Goal: Information Seeking & Learning: Learn about a topic

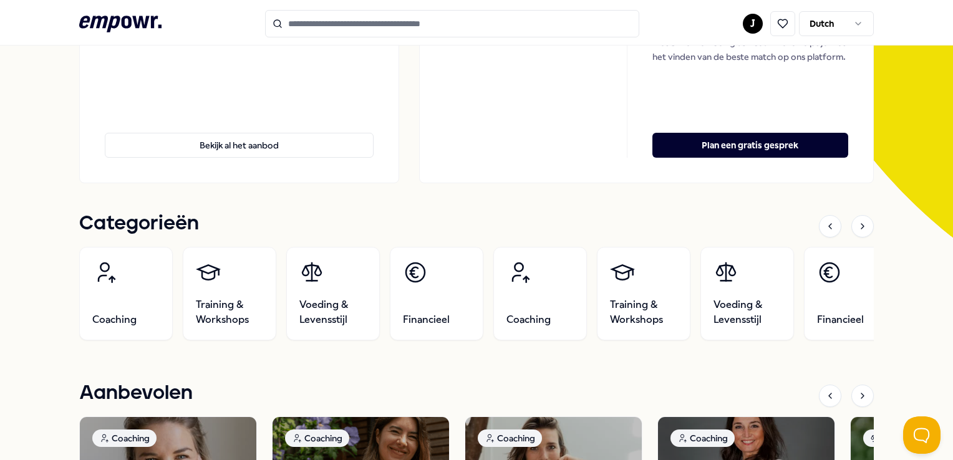
scroll to position [312, 0]
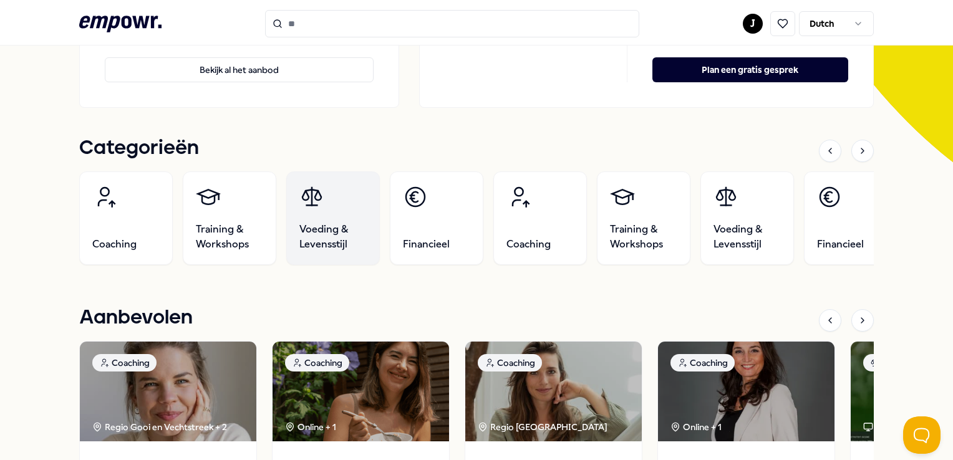
click at [344, 208] on link "Voeding & Levensstijl" at bounding box center [333, 219] width 94 height 94
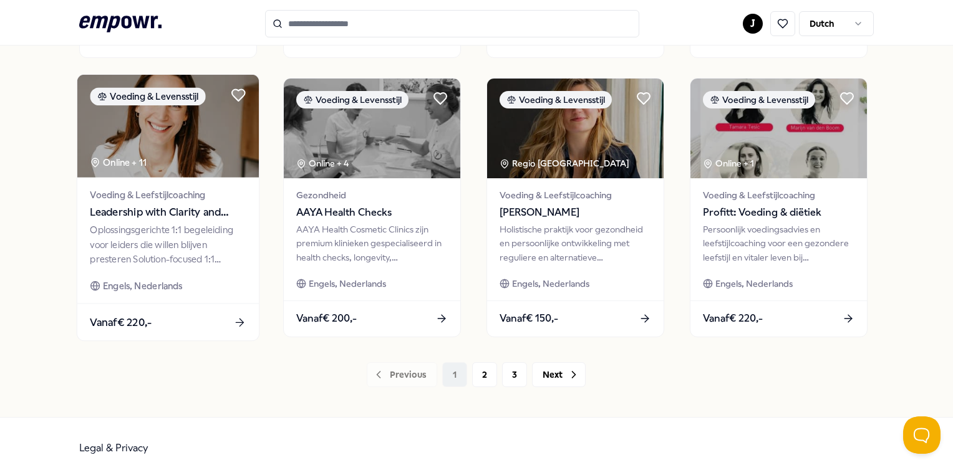
scroll to position [654, 0]
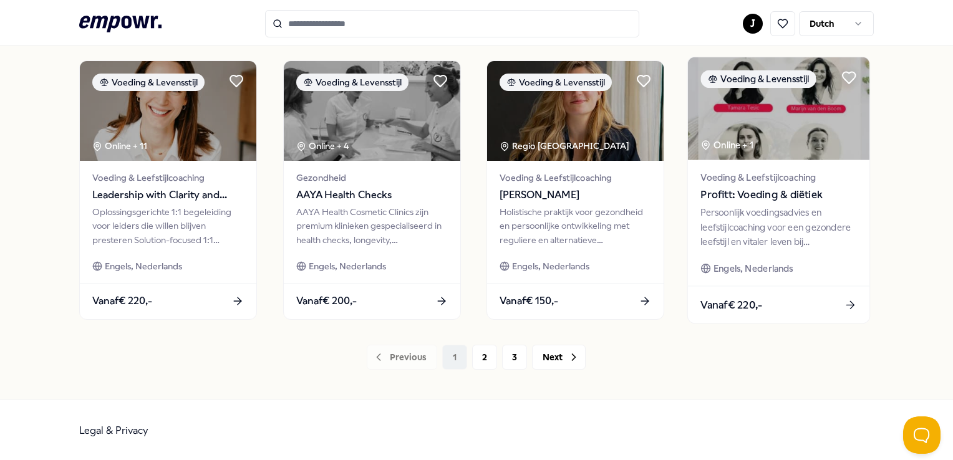
click at [791, 202] on span "Profitt: Voeding & diëtiek" at bounding box center [779, 195] width 156 height 16
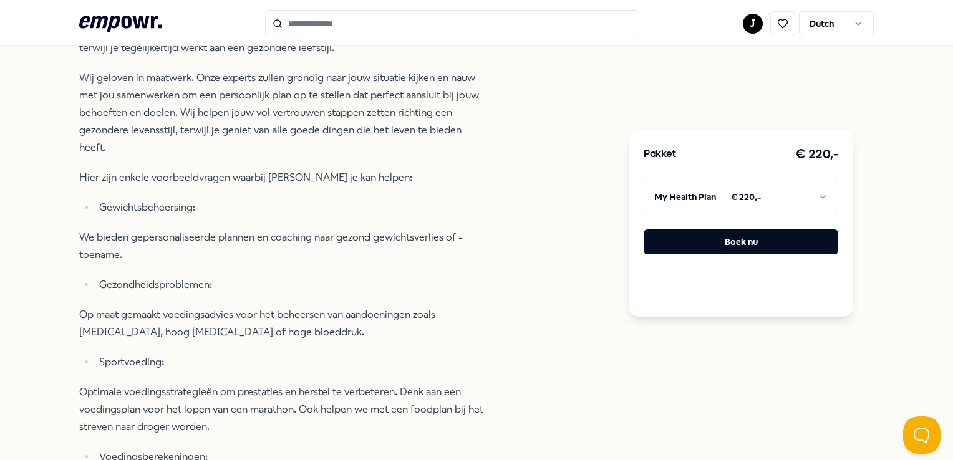
scroll to position [703, 0]
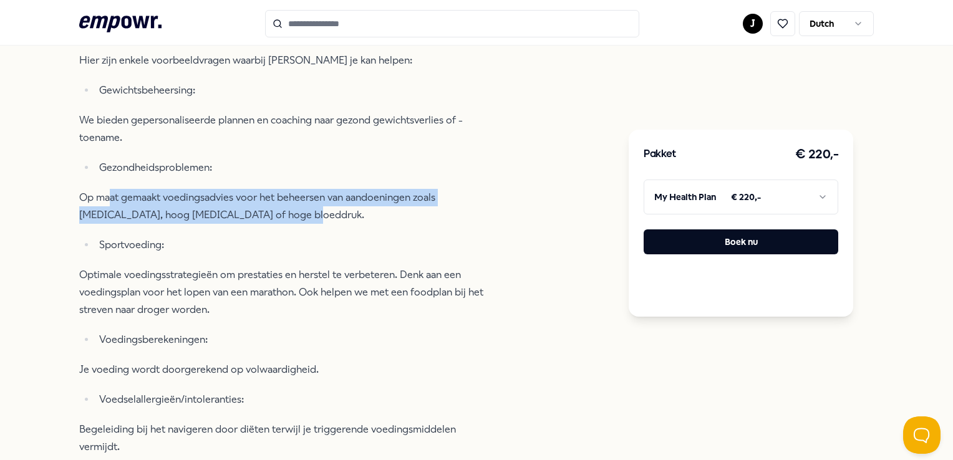
drag, startPoint x: 110, startPoint y: 181, endPoint x: 344, endPoint y: 200, distance: 234.7
click at [344, 200] on p "Op maat gemaakt voedingsadvies voor het beheersen van aandoeningen zoals [MEDIC…" at bounding box center [281, 206] width 405 height 35
drag, startPoint x: 344, startPoint y: 200, endPoint x: 292, endPoint y: 201, distance: 52.4
click at [292, 201] on p "Op maat gemaakt voedingsadvies voor het beheersen van aandoeningen zoals [MEDIC…" at bounding box center [281, 206] width 405 height 35
click at [239, 203] on p "Op maat gemaakt voedingsadvies voor het beheersen van aandoeningen zoals [MEDIC…" at bounding box center [281, 206] width 405 height 35
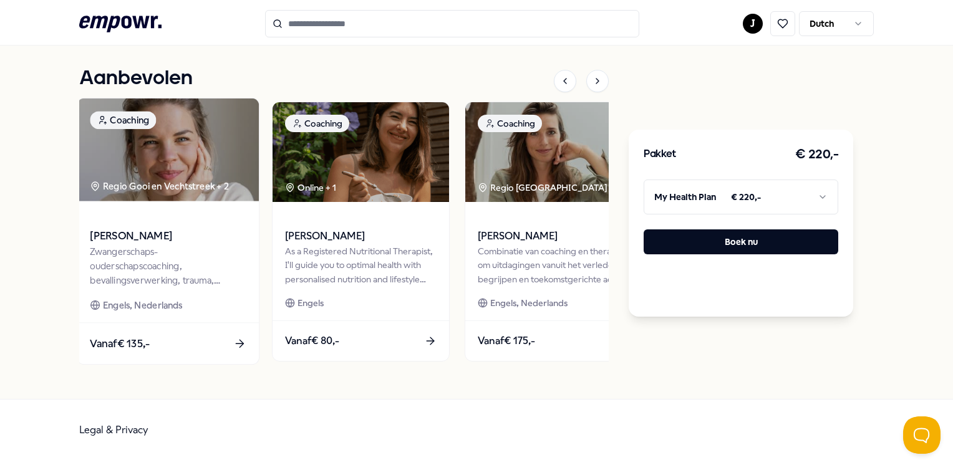
scroll to position [1888, 0]
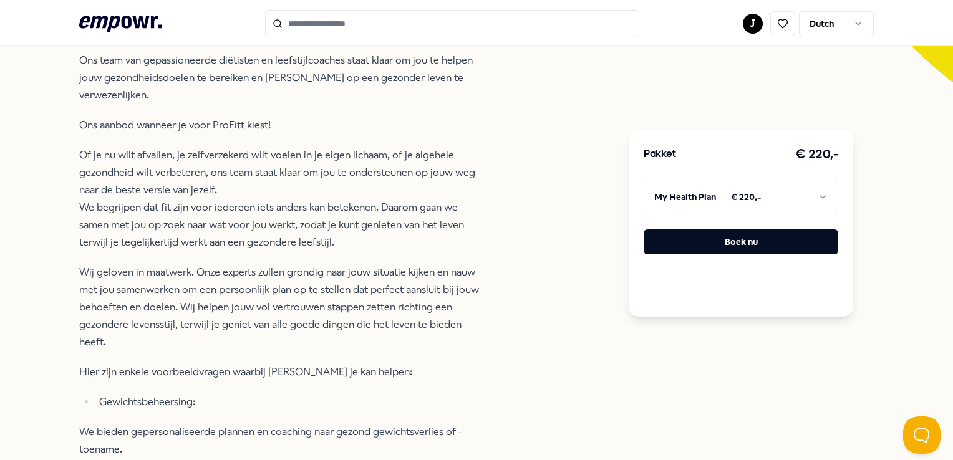
click at [121, 21] on icon at bounding box center [120, 24] width 82 height 16
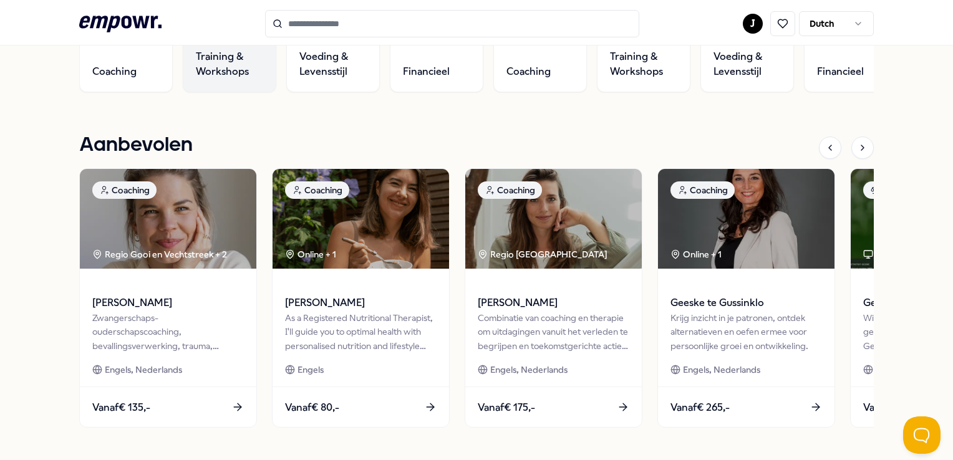
scroll to position [392, 0]
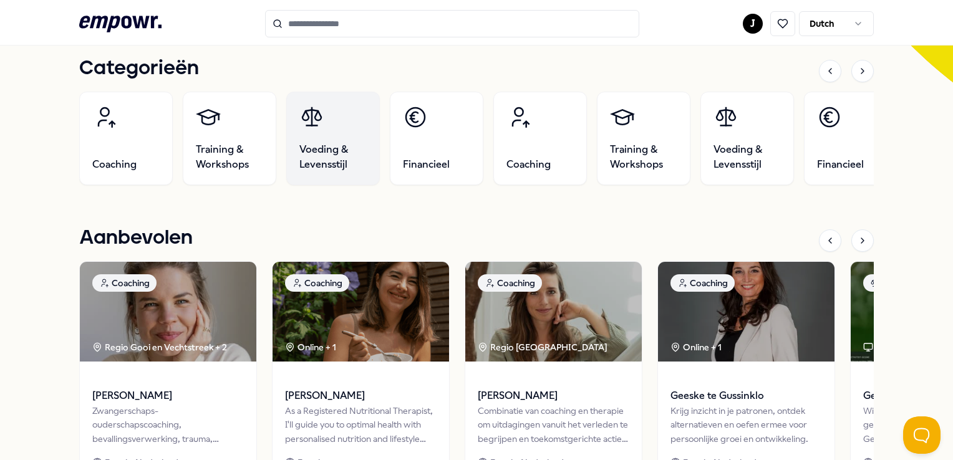
click at [329, 125] on link "Voeding & Levensstijl" at bounding box center [333, 139] width 94 height 94
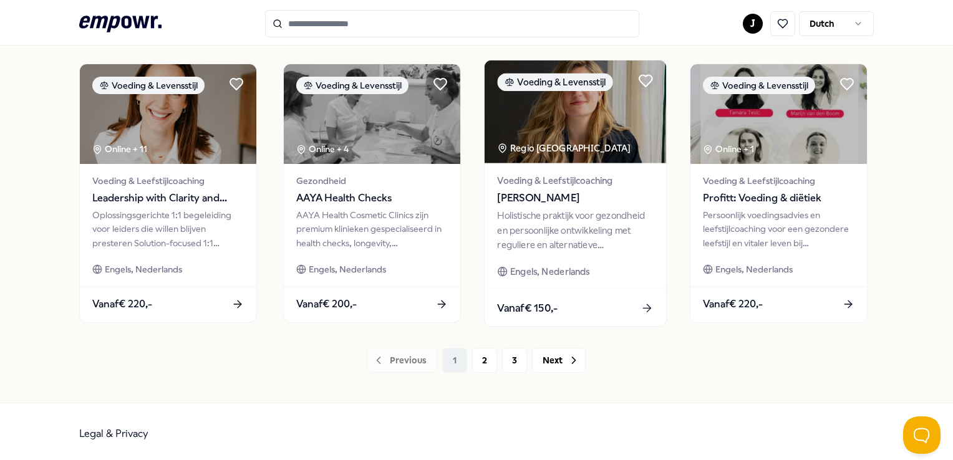
scroll to position [654, 0]
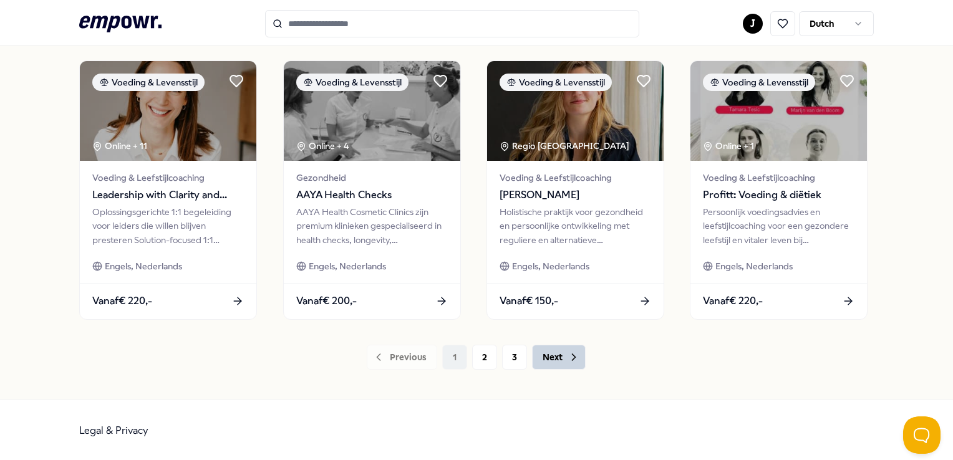
click at [549, 353] on button "Next" at bounding box center [559, 357] width 54 height 25
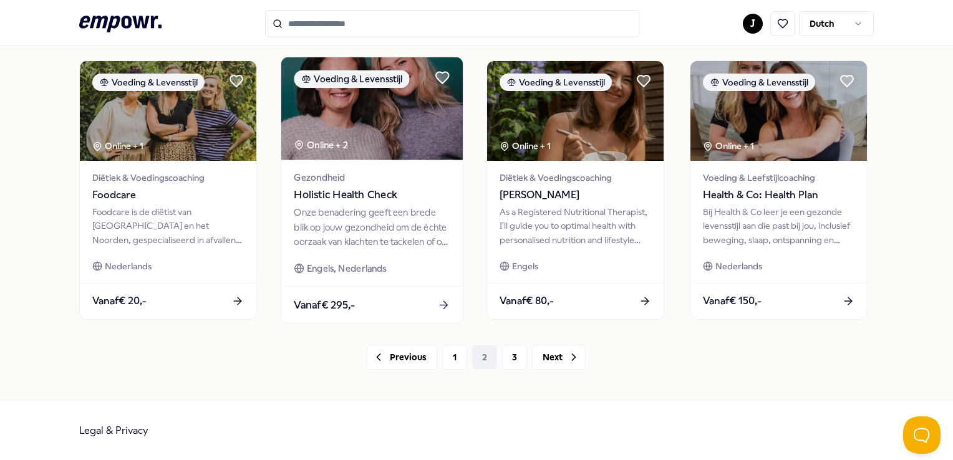
click at [389, 187] on span "Holistic Health Check" at bounding box center [372, 195] width 156 height 16
